Goal: Task Accomplishment & Management: Use online tool/utility

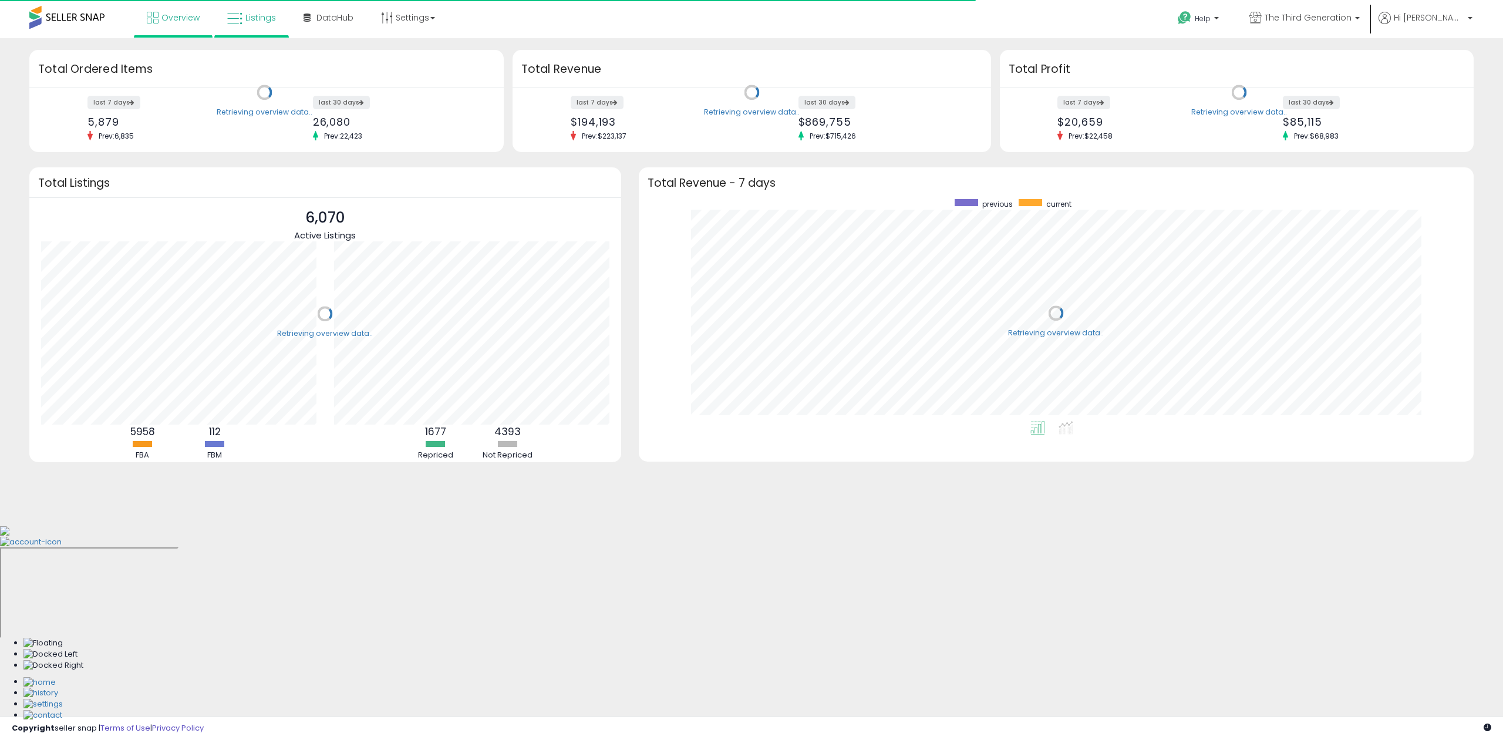
scroll to position [221, 811]
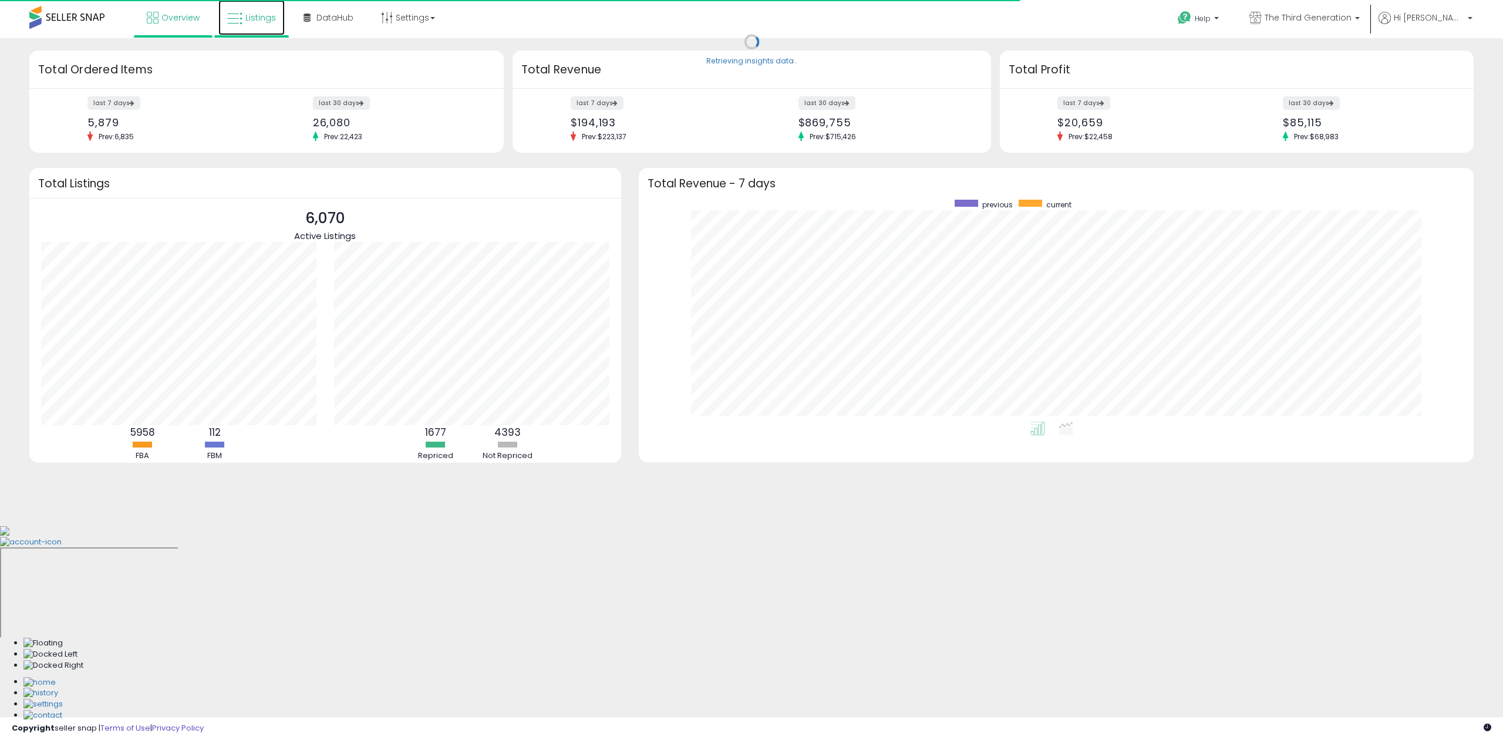
click at [250, 17] on span "Listings" at bounding box center [260, 18] width 31 height 12
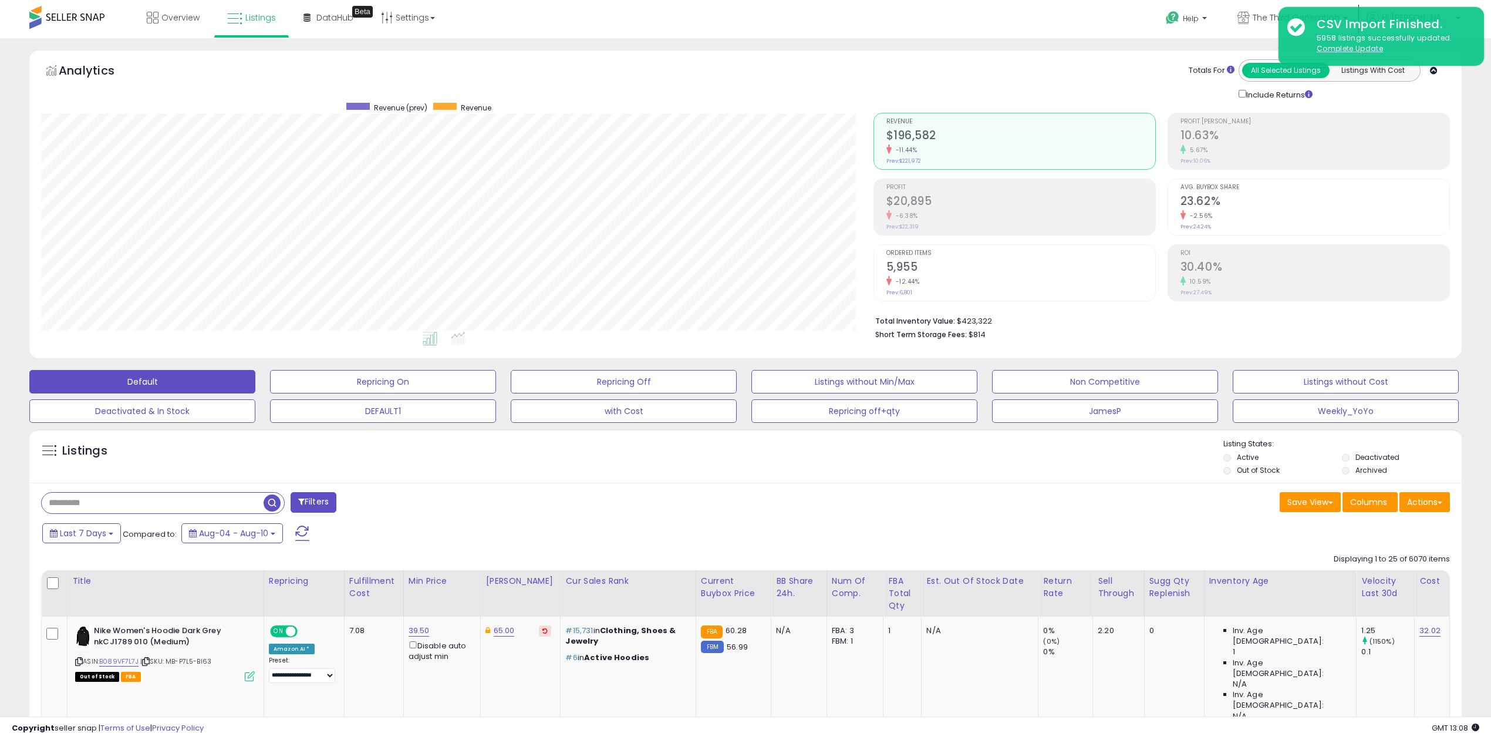
scroll to position [240, 832]
click at [1431, 505] on button "Actions" at bounding box center [1425, 502] width 50 height 20
click at [1398, 579] on link "Export All Columns" at bounding box center [1377, 577] width 129 height 18
